Goal: Obtain resource: Download file/media

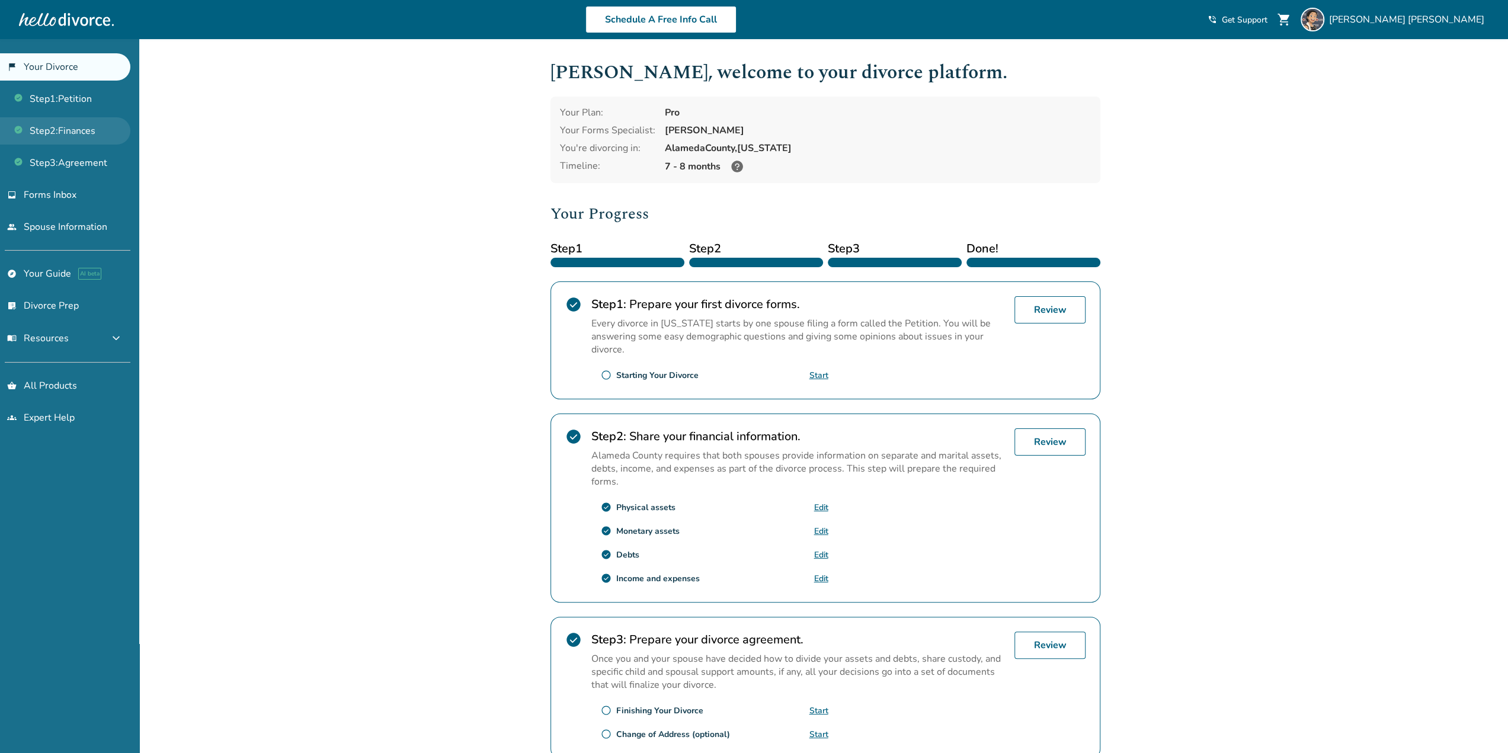
click at [68, 130] on link "Step 2 : Finances" at bounding box center [65, 130] width 130 height 27
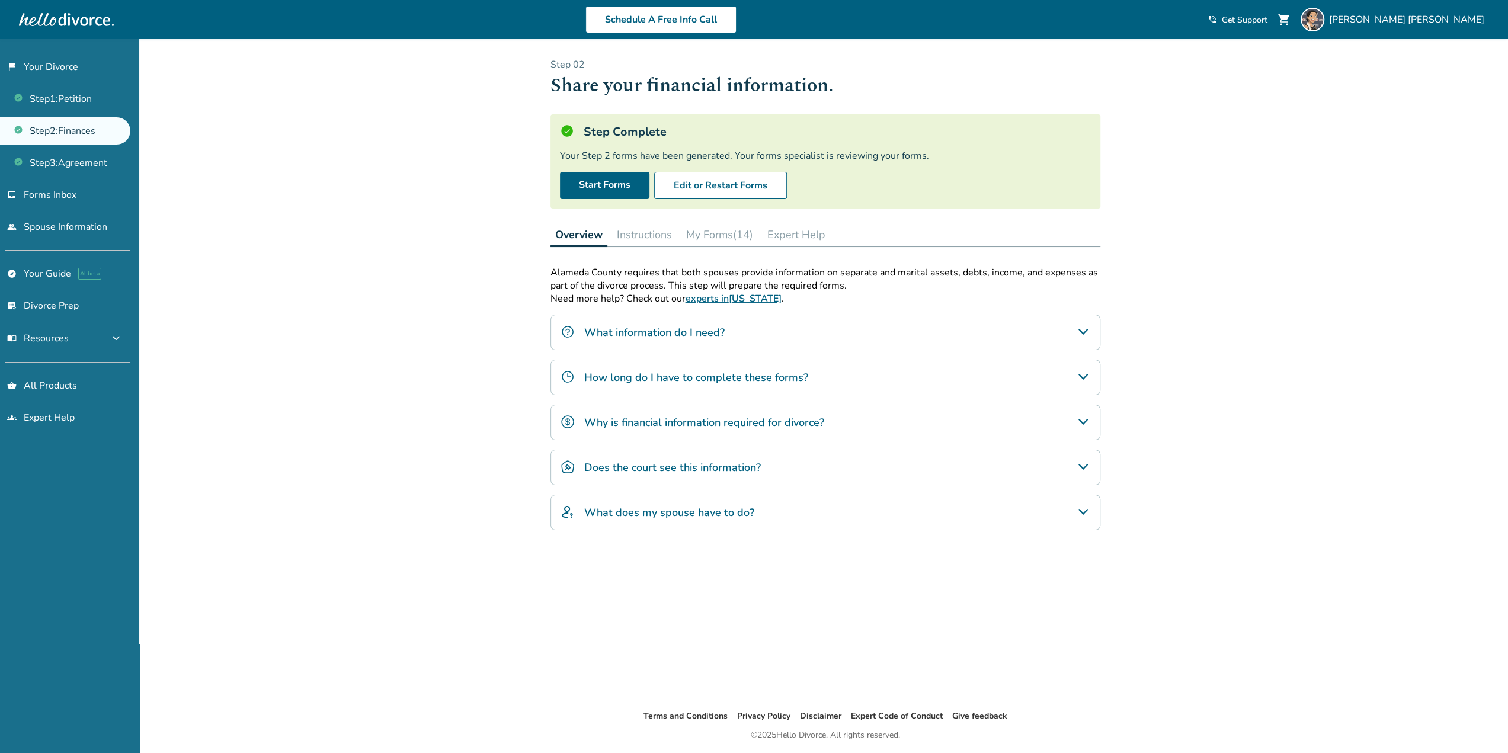
click at [704, 230] on button "My Forms (14)" at bounding box center [719, 235] width 76 height 24
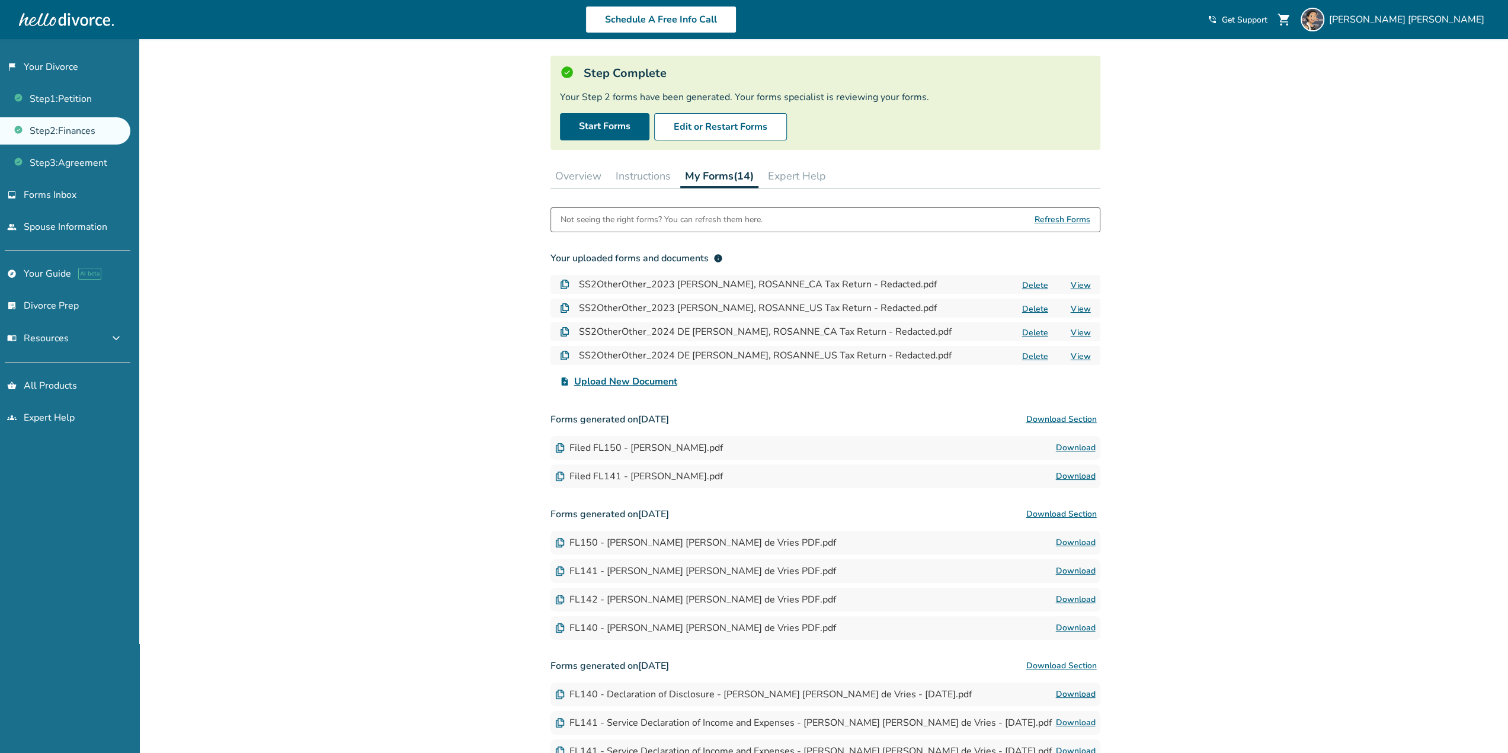
scroll to position [118, 0]
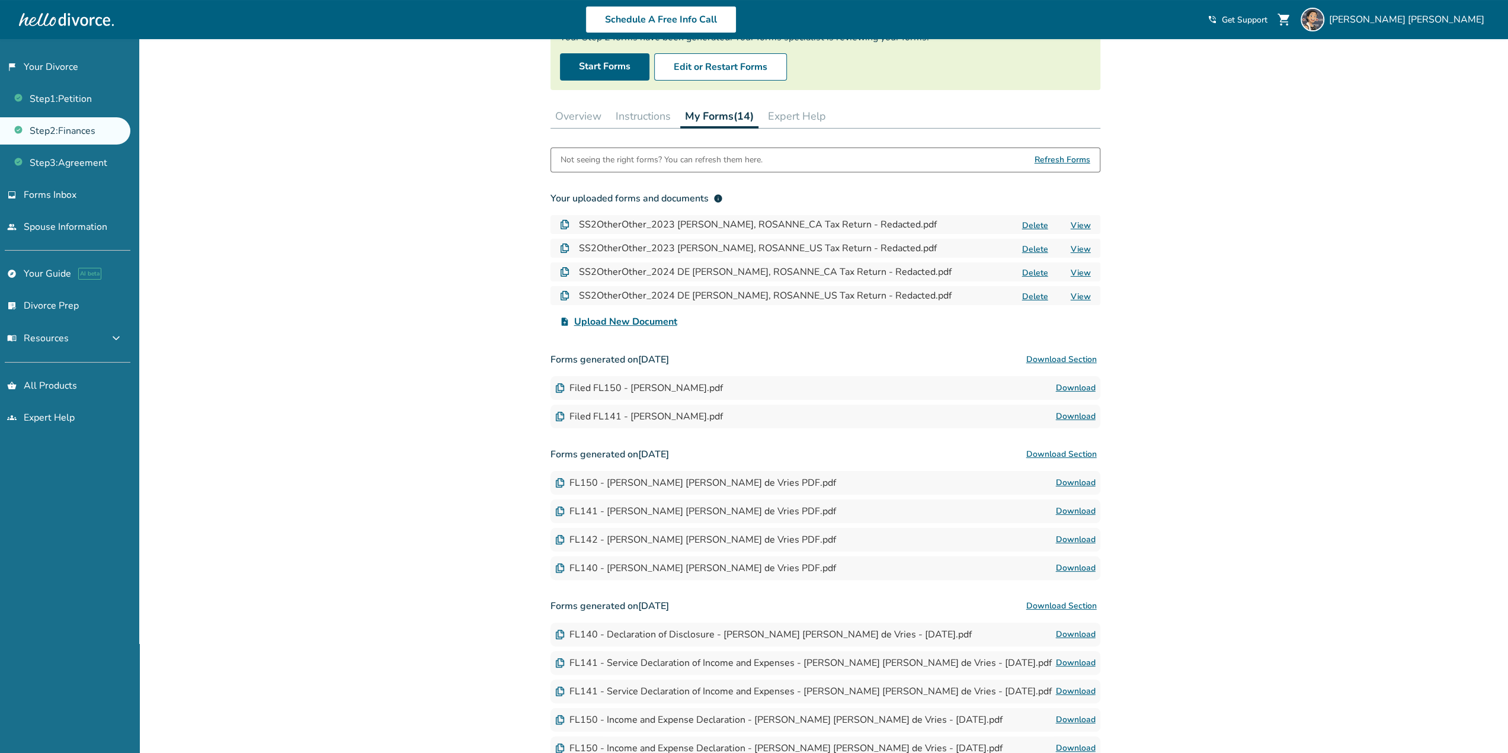
click at [1081, 389] on link "Download" at bounding box center [1076, 388] width 40 height 14
click at [1071, 416] on link "Download" at bounding box center [1076, 416] width 40 height 14
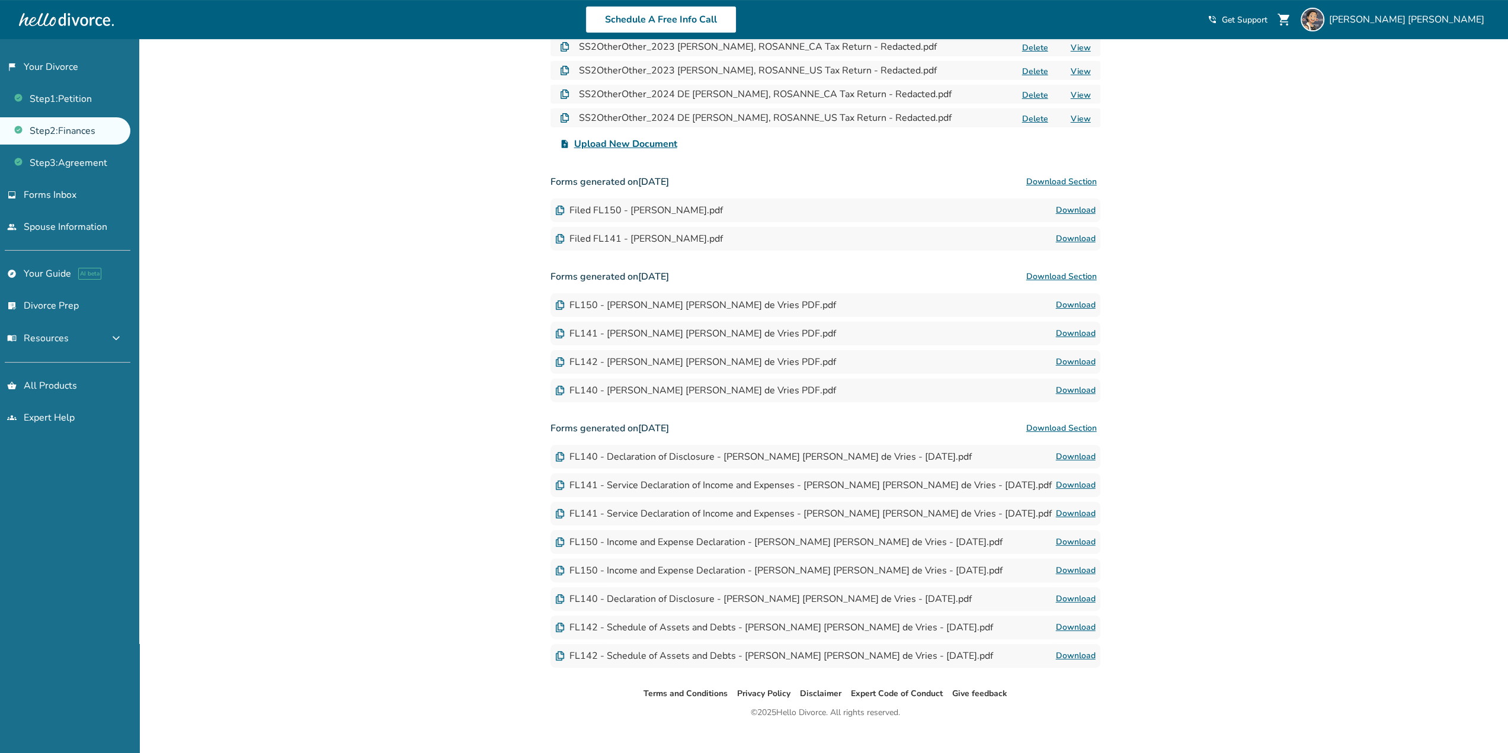
scroll to position [311, 0]
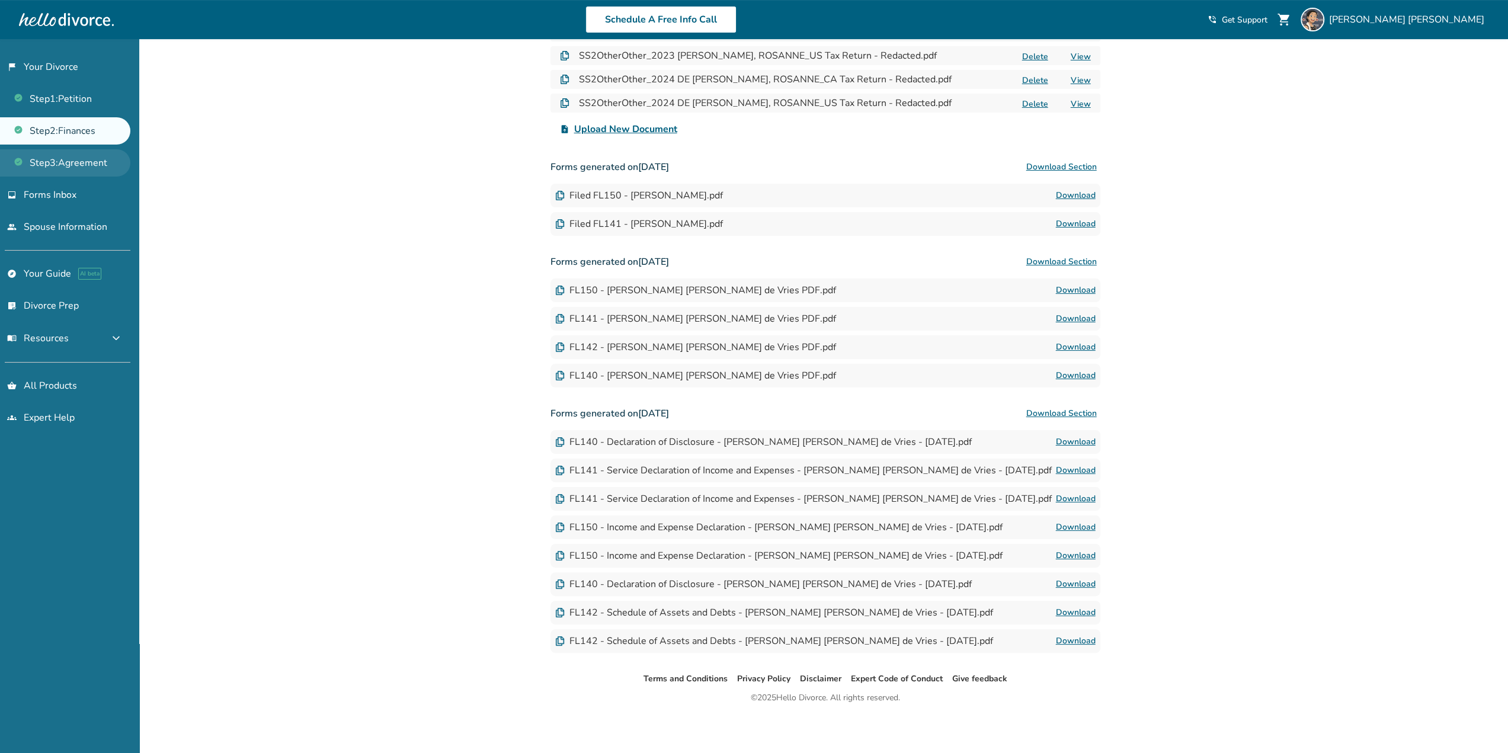
click at [81, 161] on link "Step 3 : Agreement" at bounding box center [65, 162] width 130 height 27
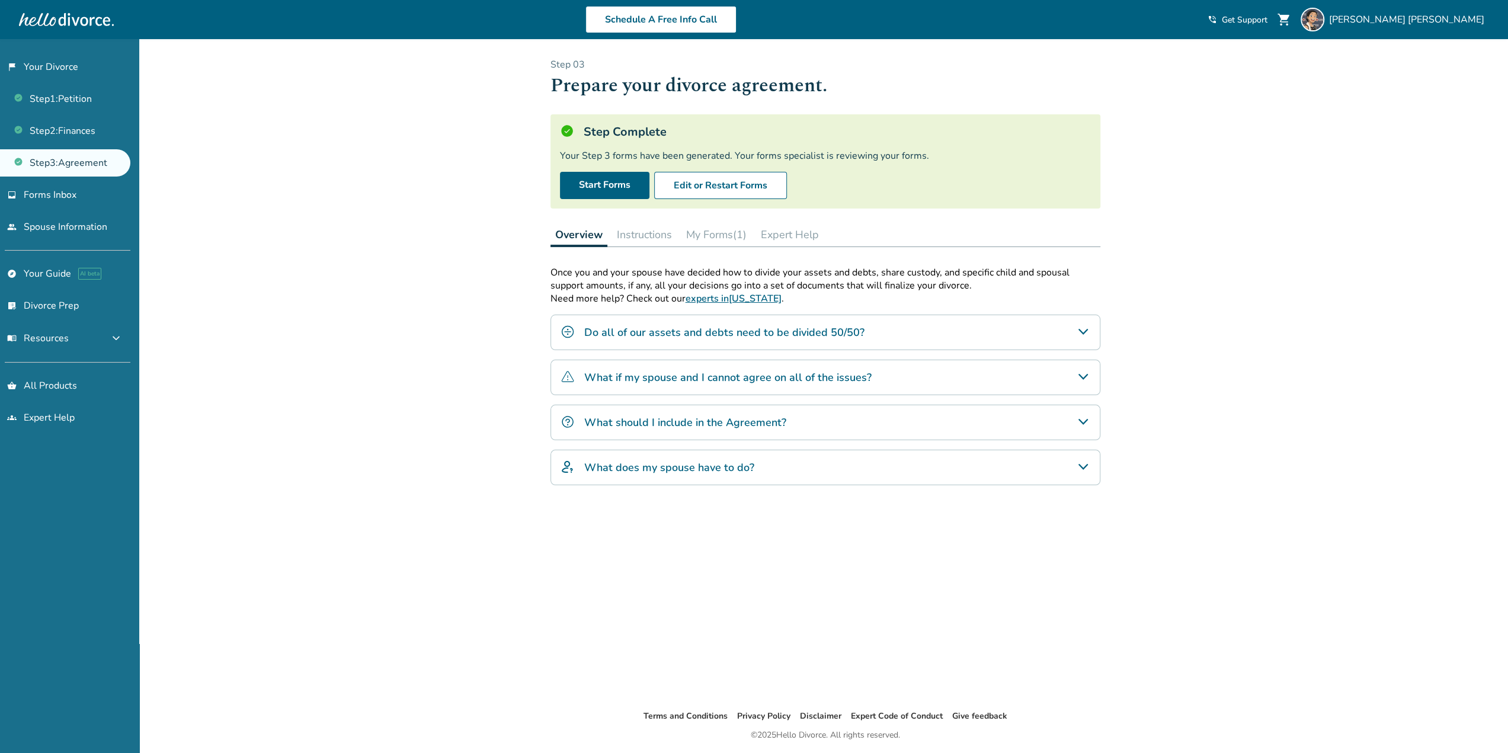
click at [711, 236] on button "My Forms (1)" at bounding box center [716, 235] width 70 height 24
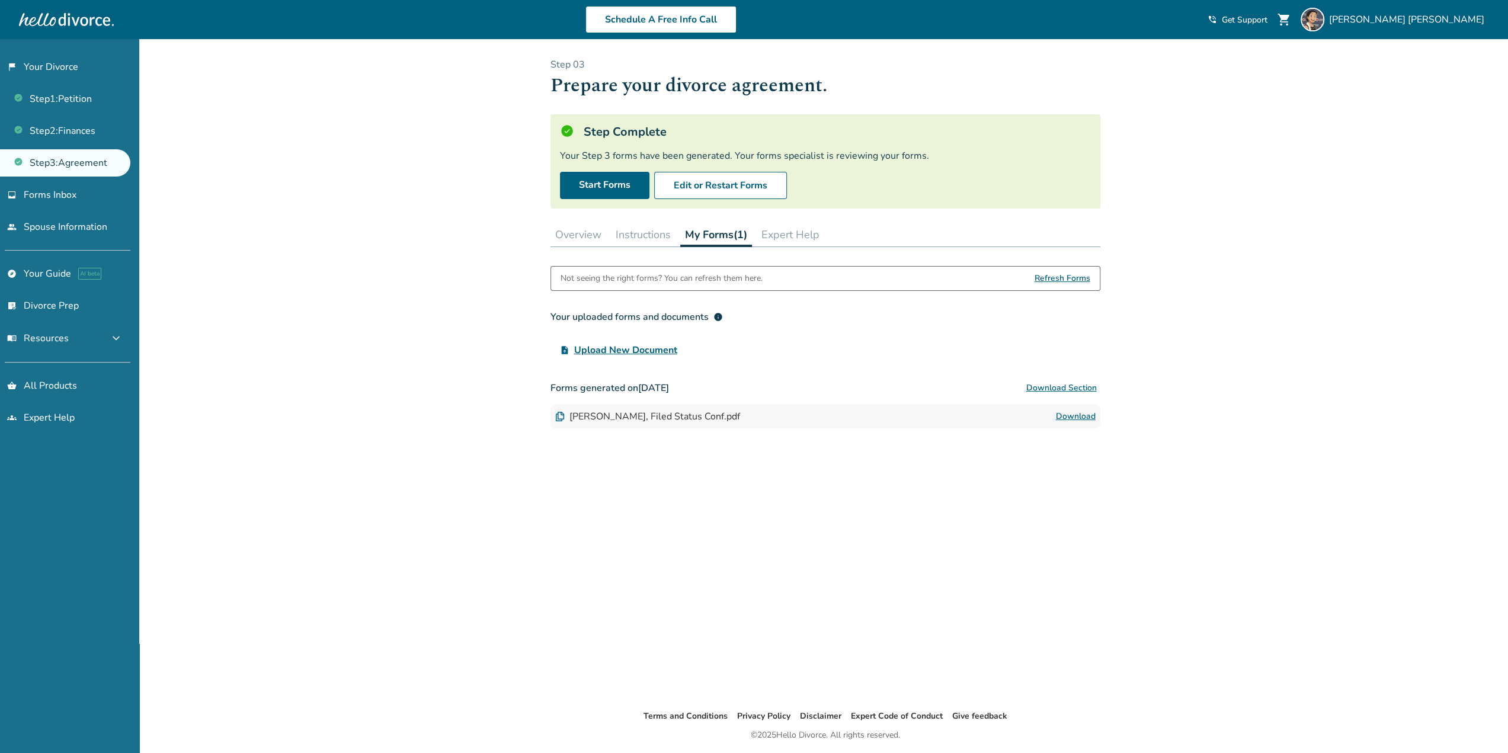
click at [1082, 413] on link "Download" at bounding box center [1076, 416] width 40 height 14
